Goal: Task Accomplishment & Management: Use online tool/utility

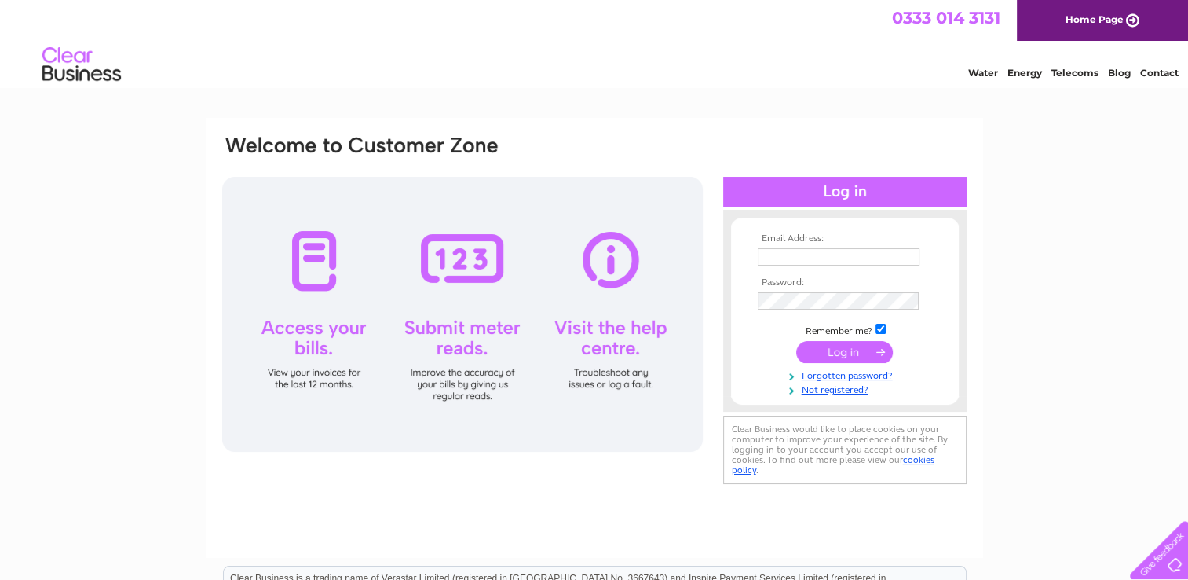
type input "[EMAIL_ADDRESS][DOMAIN_NAME]"
click at [836, 347] on input "submit" at bounding box center [844, 352] width 97 height 22
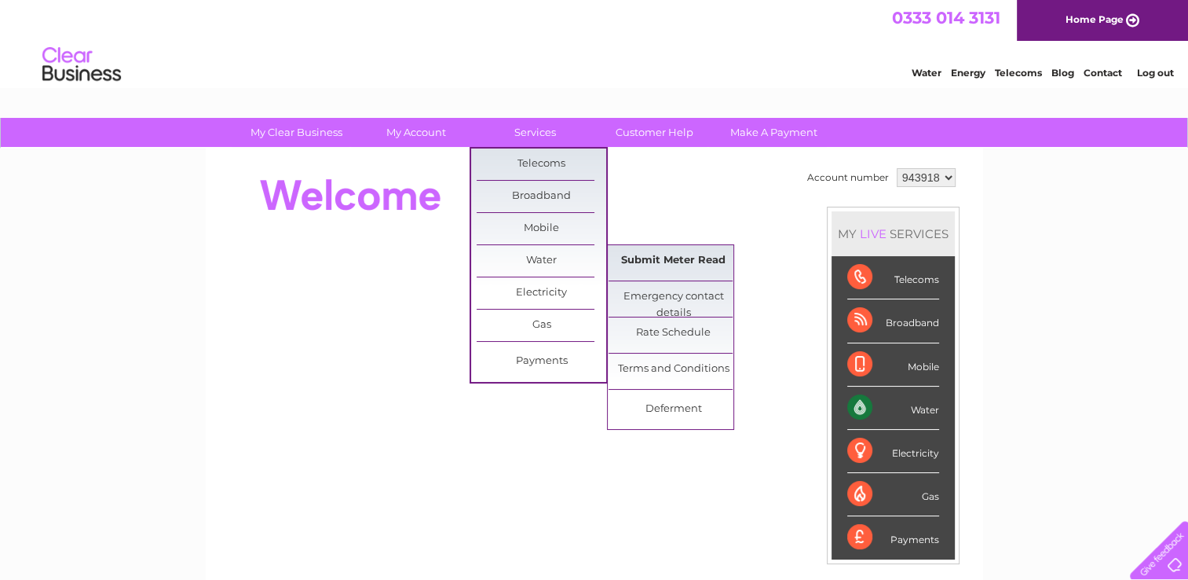
click at [672, 261] on link "Submit Meter Read" at bounding box center [674, 260] width 130 height 31
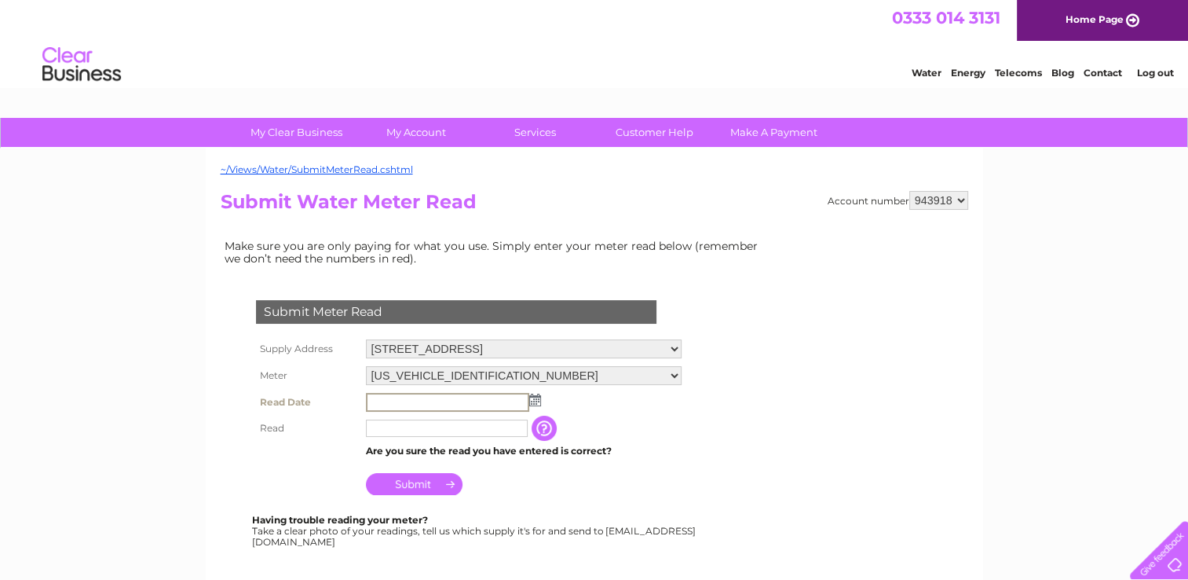
click at [418, 395] on input "text" at bounding box center [447, 402] width 163 height 19
click at [530, 399] on img at bounding box center [534, 399] width 12 height 13
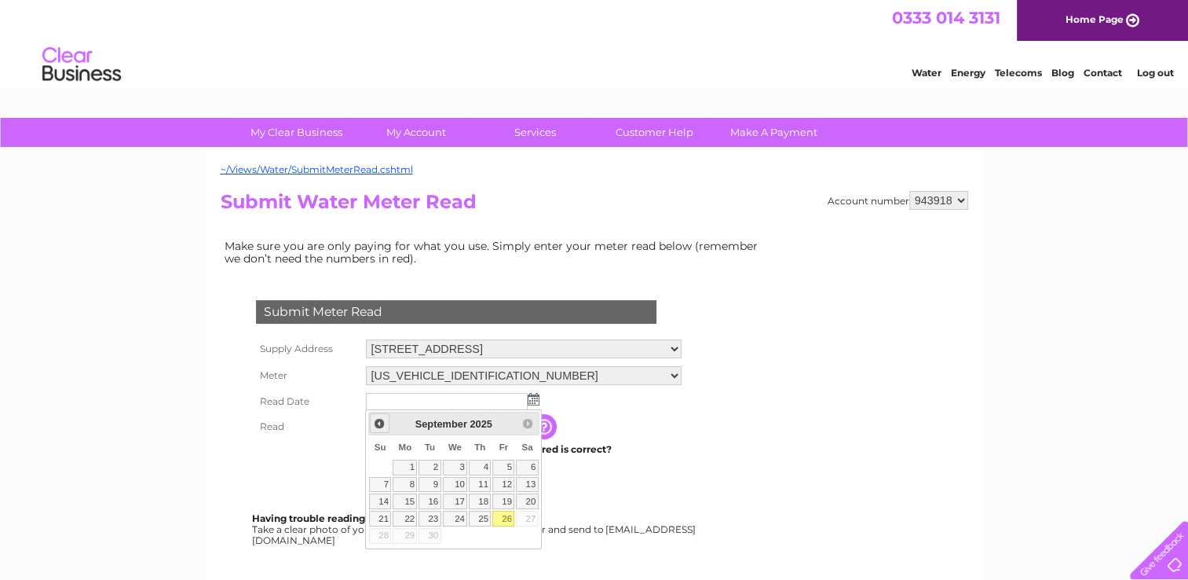
click at [379, 421] on span "Prev" at bounding box center [379, 423] width 13 height 13
click at [381, 545] on link "31" at bounding box center [380, 553] width 22 height 16
type input "2025/08/31"
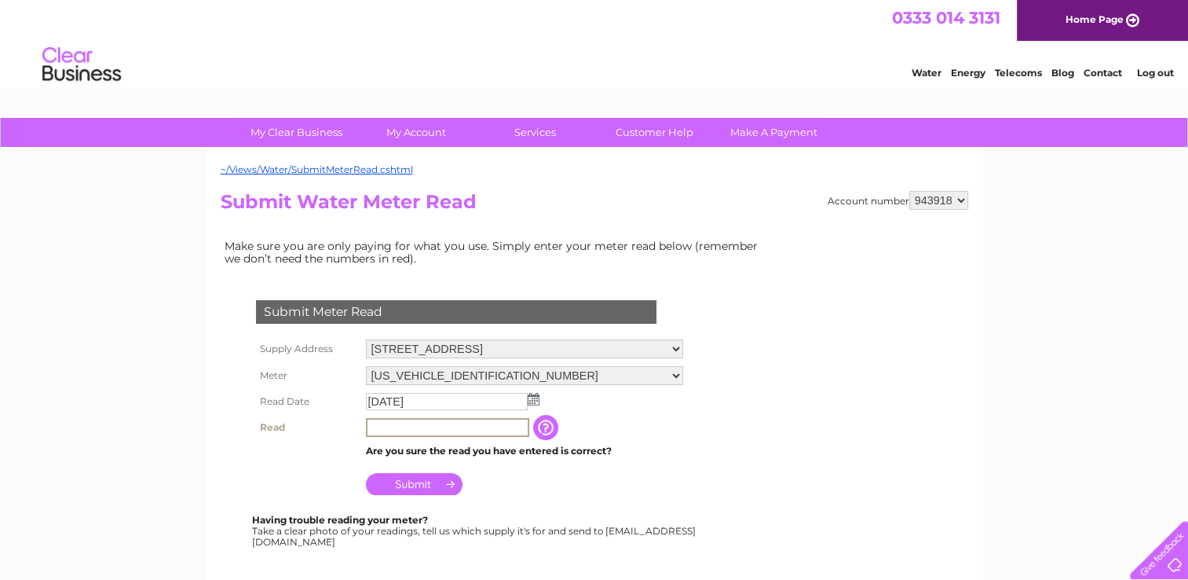
click at [404, 426] on input "text" at bounding box center [447, 427] width 163 height 19
paste input "9215"
type input "9215"
click at [508, 486] on td "Submit" at bounding box center [524, 478] width 324 height 38
click at [405, 479] on input "Submit" at bounding box center [414, 482] width 97 height 22
